Goal: Find specific page/section: Find specific page/section

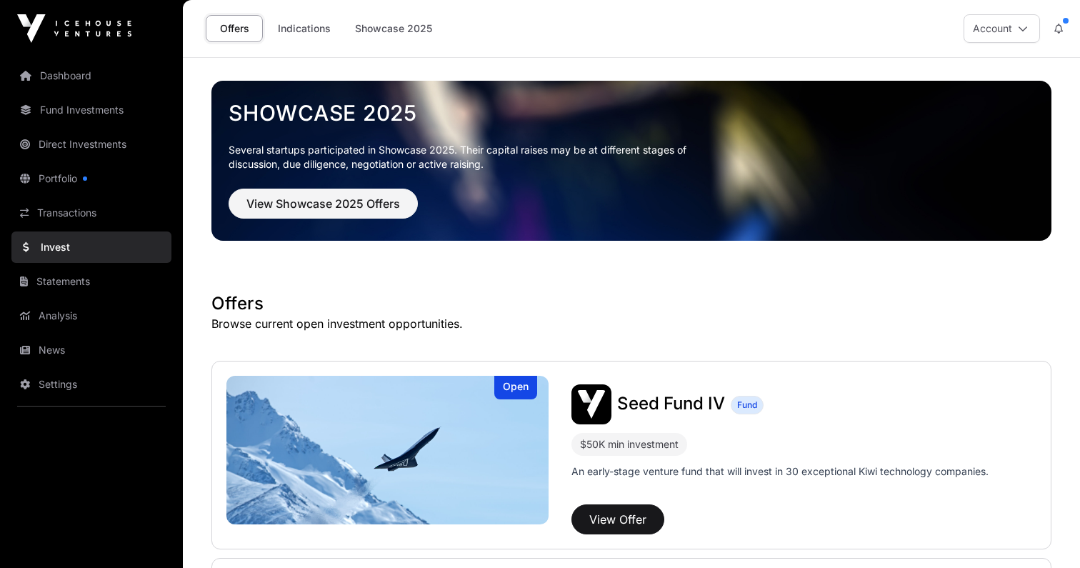
click at [81, 81] on link "Dashboard" at bounding box center [91, 75] width 160 height 31
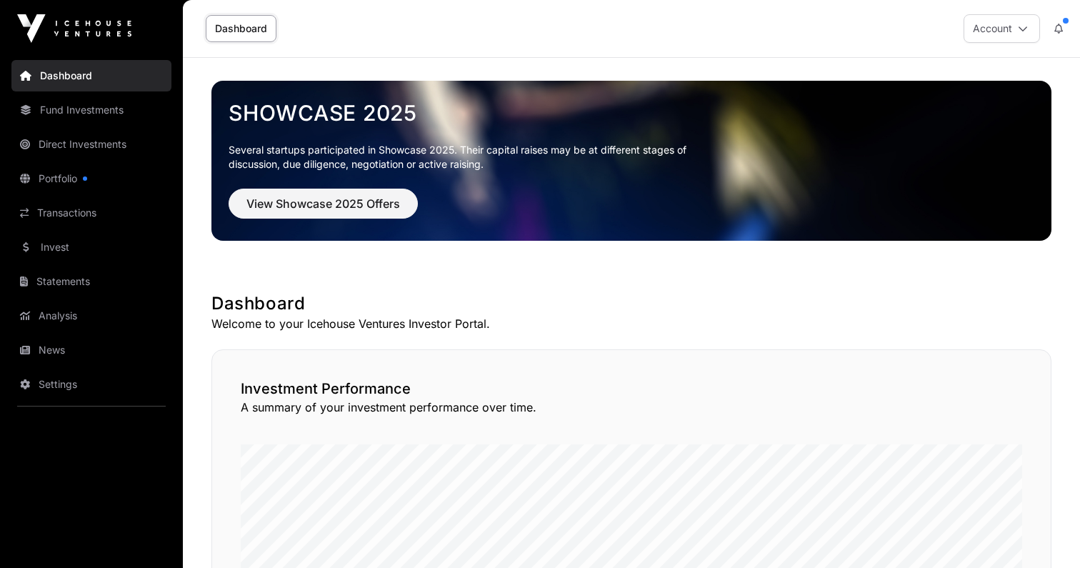
click at [135, 152] on link "Direct Investments" at bounding box center [91, 144] width 160 height 31
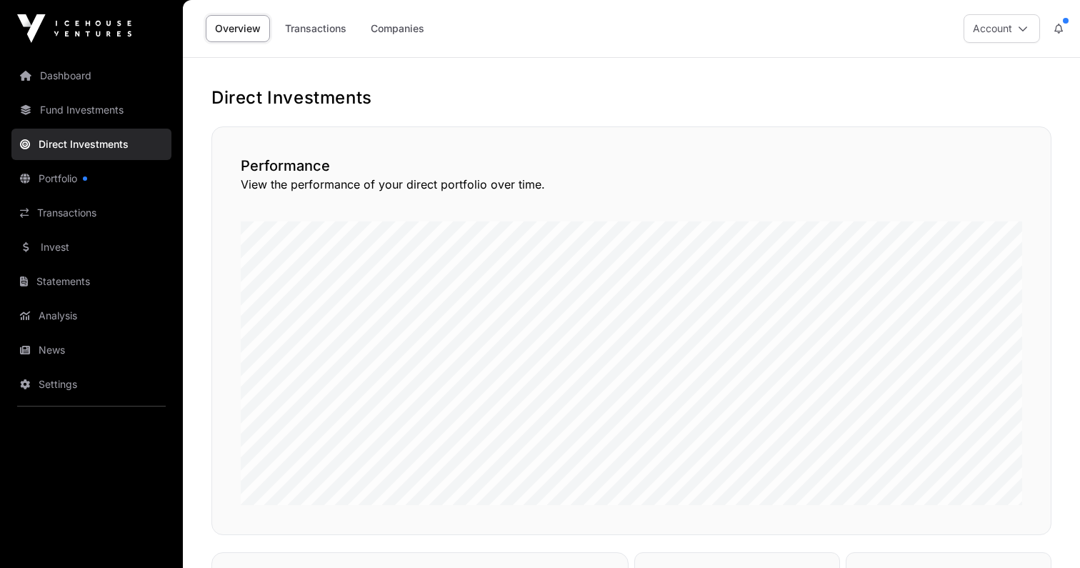
click at [135, 152] on link "Direct Investments" at bounding box center [91, 144] width 160 height 31
click at [389, 37] on link "Companies" at bounding box center [398, 28] width 72 height 27
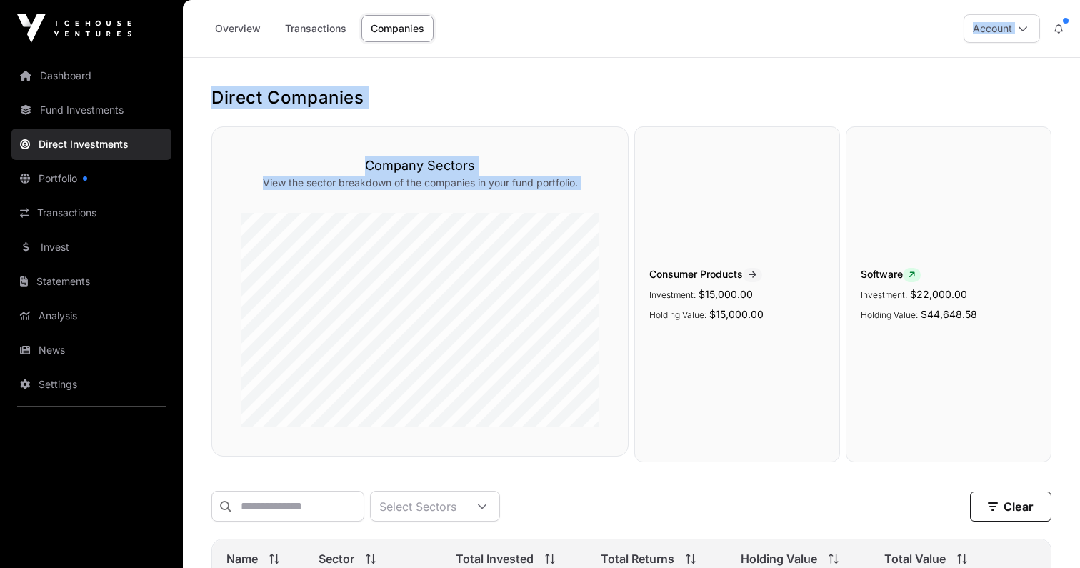
click at [541, 294] on div "Overview Transactions Companies Account Direct Companies Company Sectors View t…" at bounding box center [632, 408] width 898 height 817
